Goal: Navigation & Orientation: Understand site structure

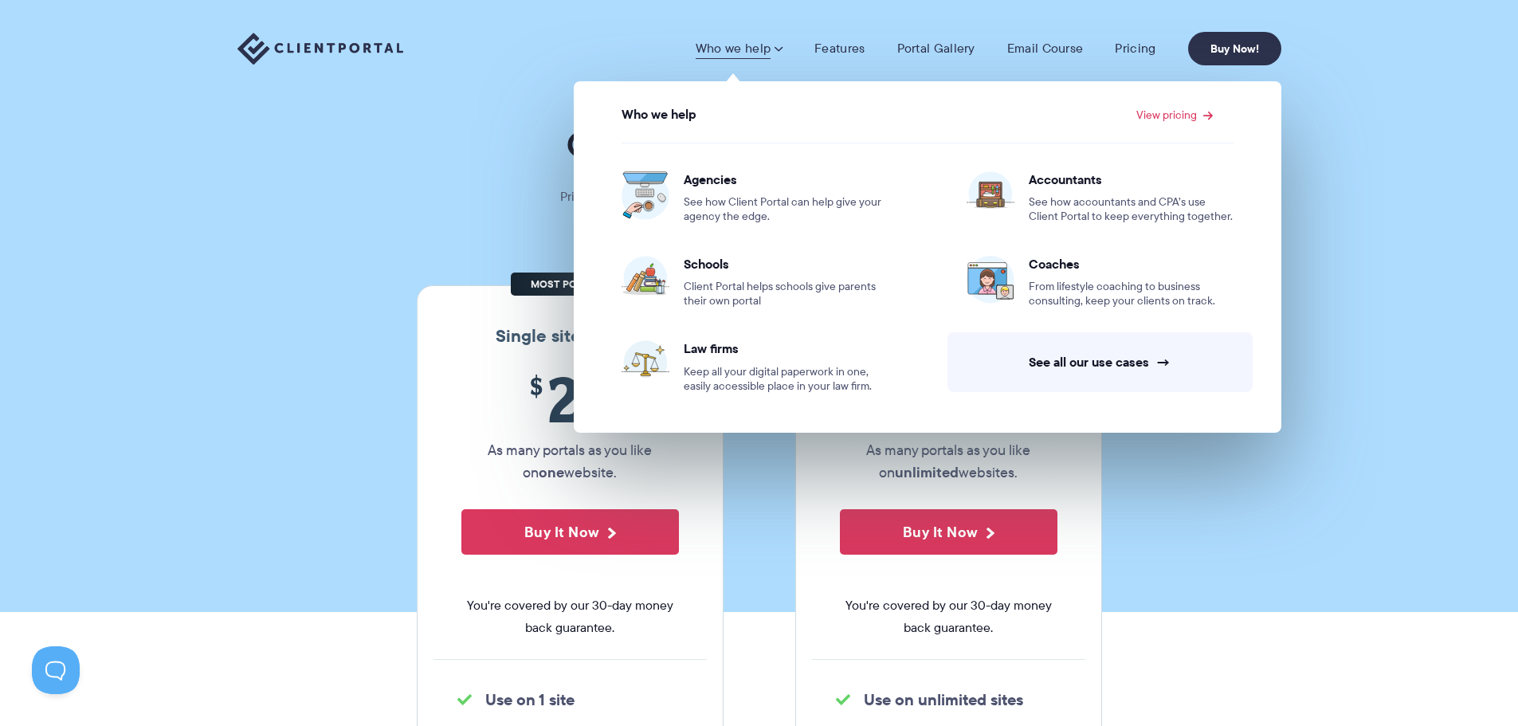
click at [780, 51] on span at bounding box center [778, 49] width 10 height 16
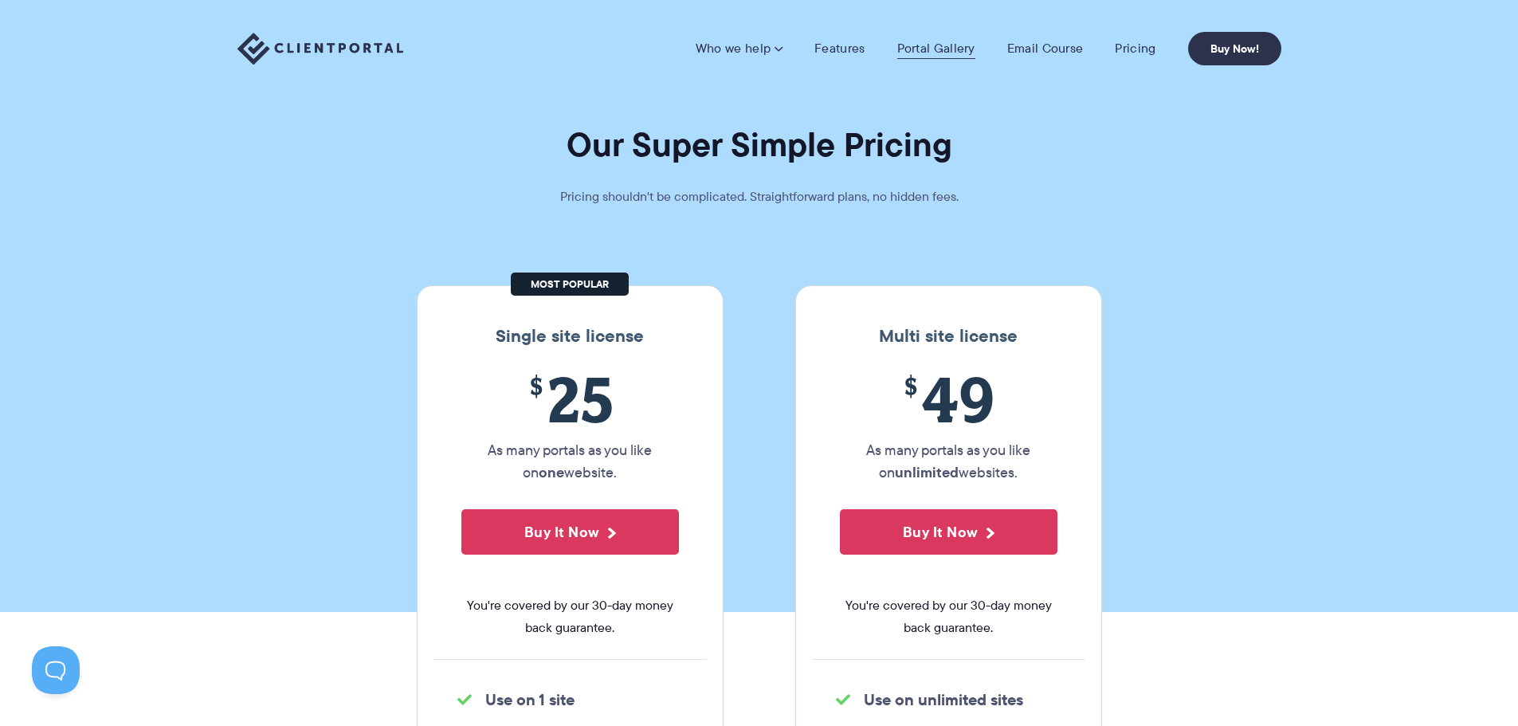
click at [938, 53] on link "Portal Gallery" at bounding box center [937, 49] width 78 height 16
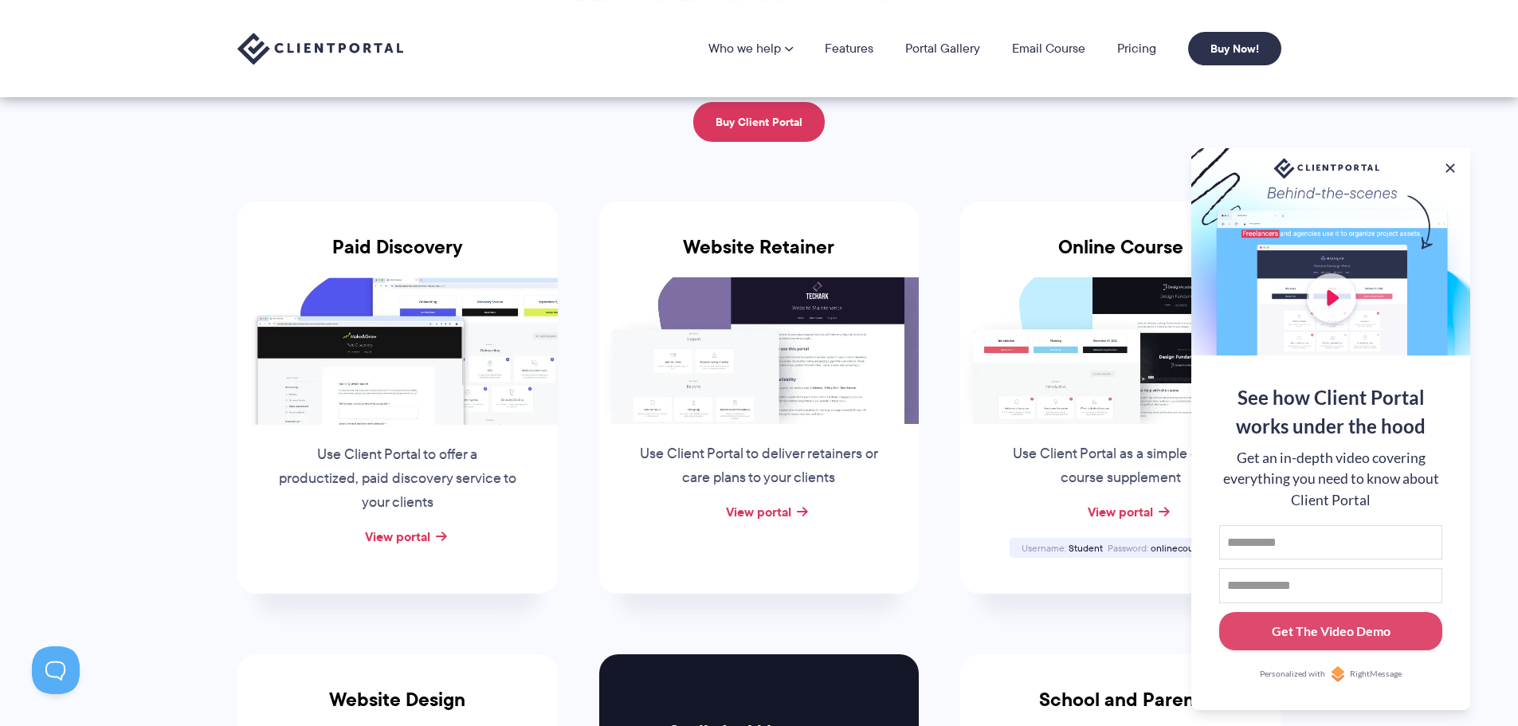
scroll to position [159, 0]
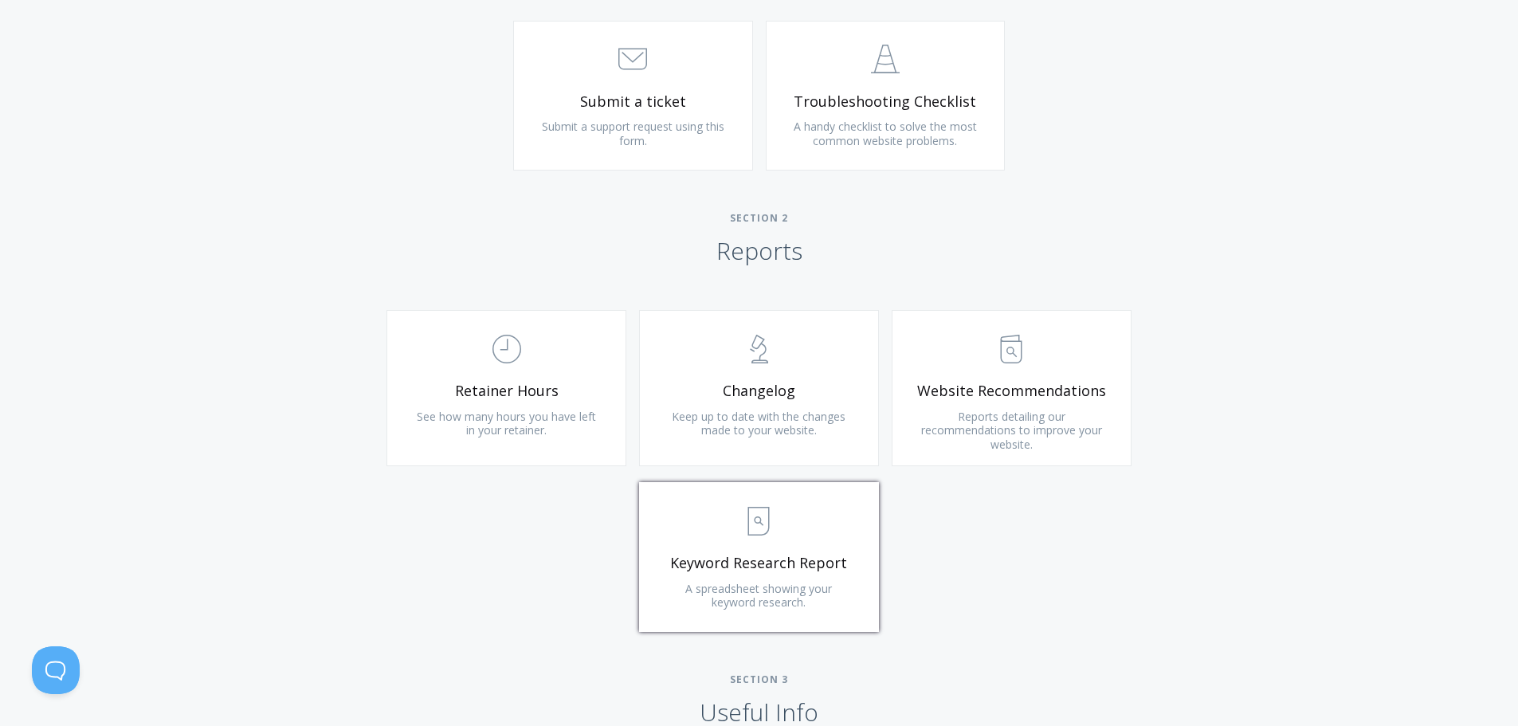
scroll to position [957, 0]
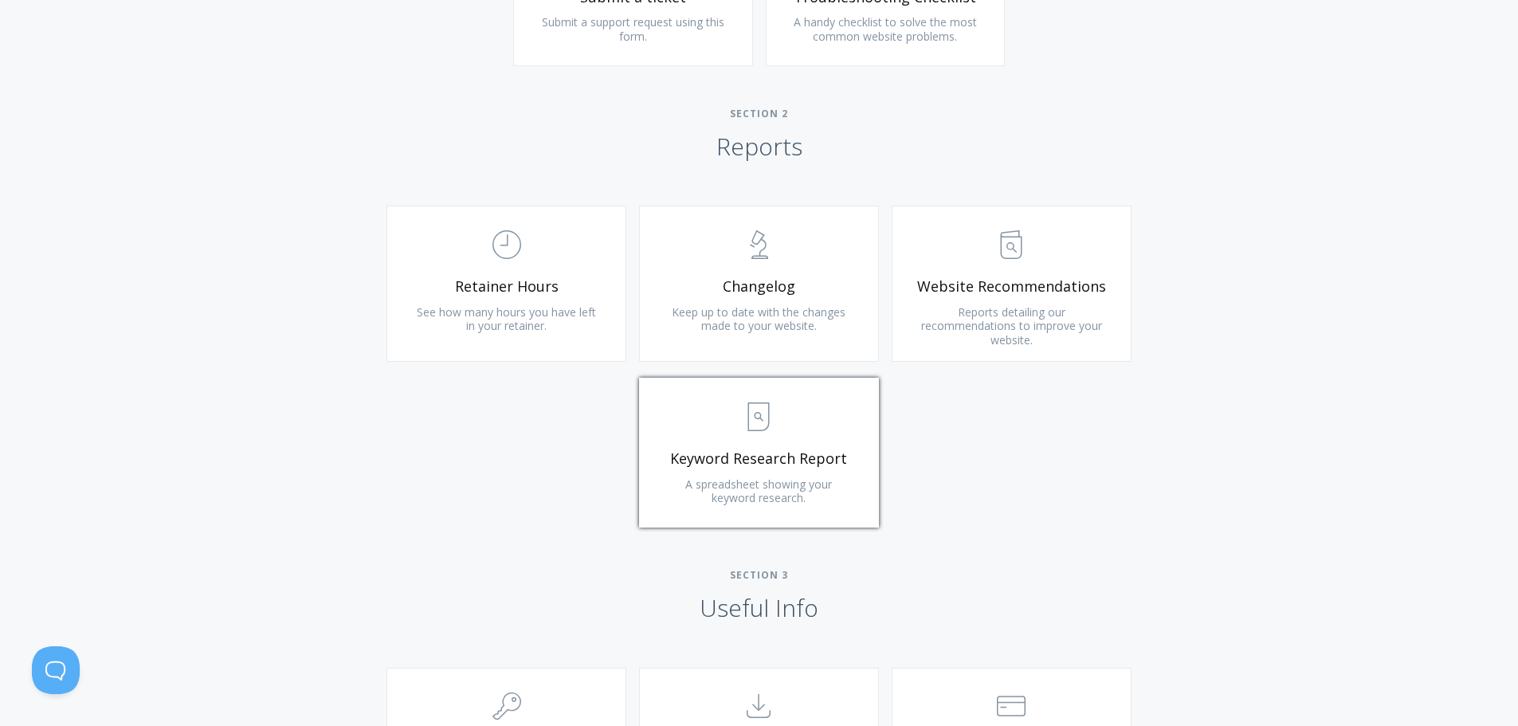
click at [792, 428] on span ".st0{fill:none;stroke:#000000;stroke-width:2;stroke-miterlimit:10;} Untitled-15" at bounding box center [759, 417] width 191 height 49
